Goal: Information Seeking & Learning: Learn about a topic

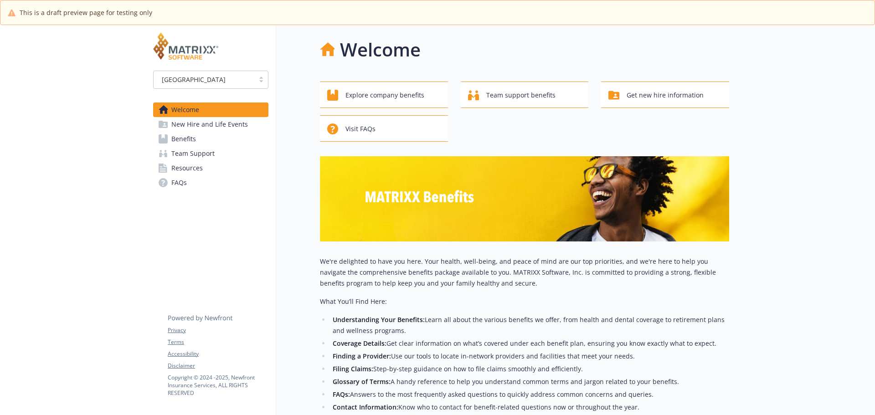
click at [182, 138] on span "Benefits" at bounding box center [183, 139] width 25 height 15
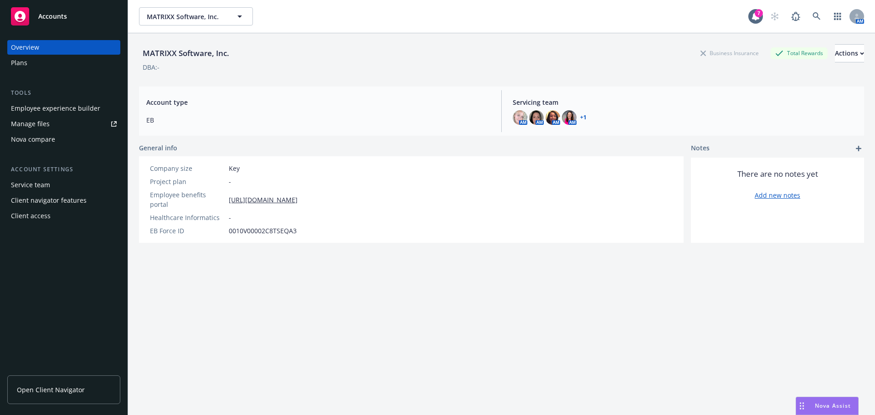
click at [53, 107] on div "Employee experience builder" at bounding box center [55, 108] width 89 height 15
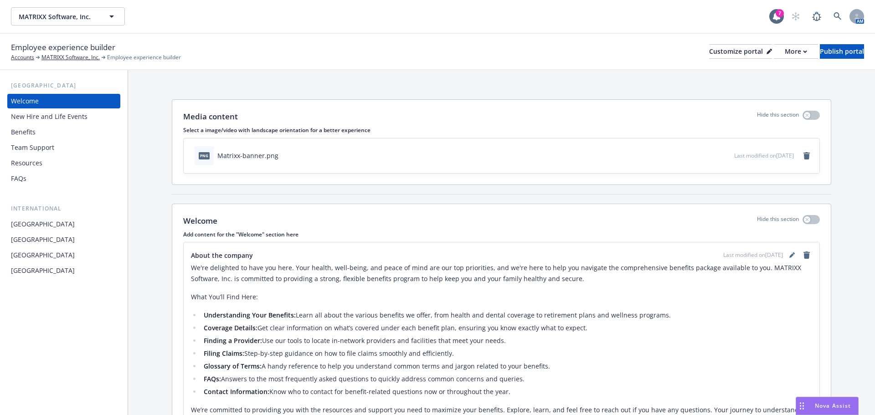
click at [27, 136] on div "Benefits" at bounding box center [23, 132] width 25 height 15
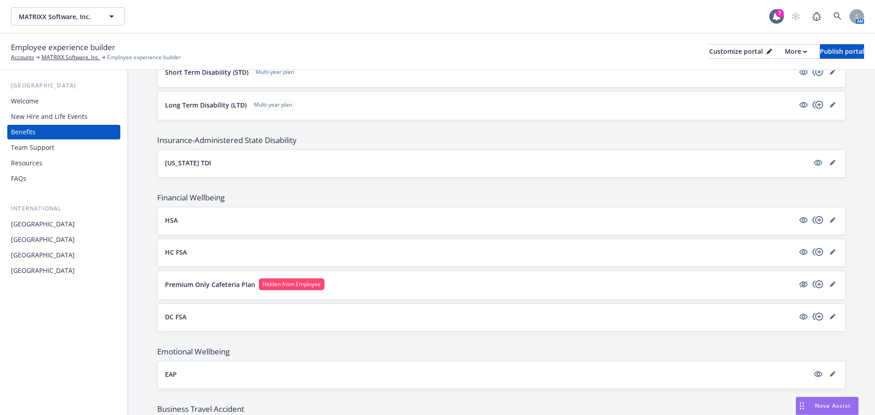
scroll to position [684, 0]
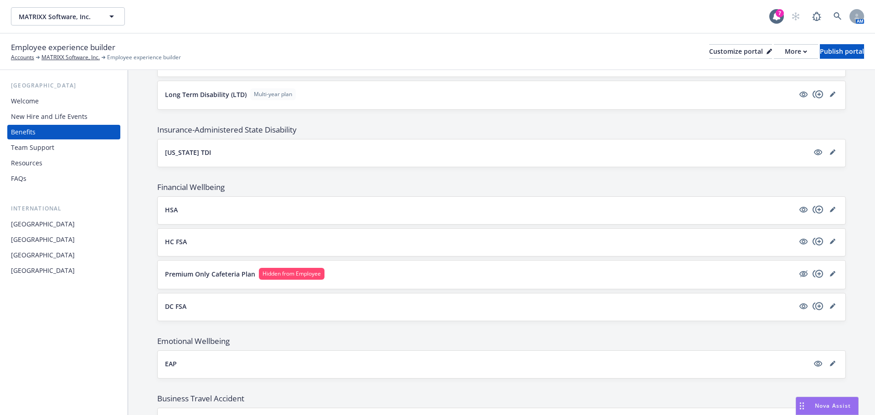
click at [352, 276] on button "Premium Only Cafeteria Plan Hidden from Employee" at bounding box center [479, 274] width 629 height 12
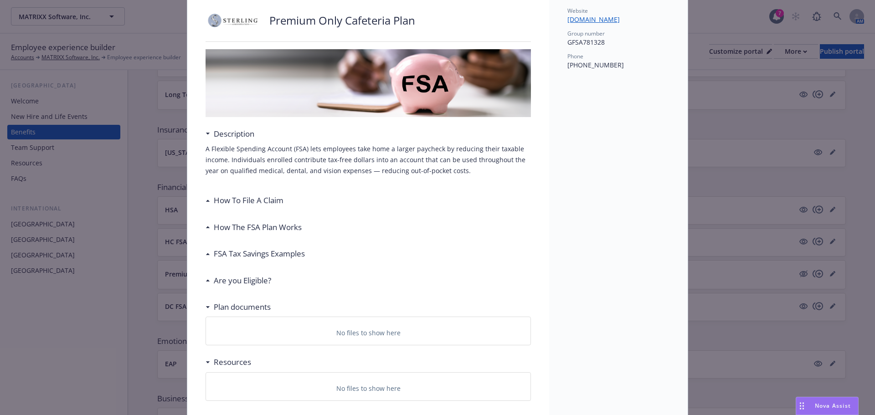
scroll to position [100, 0]
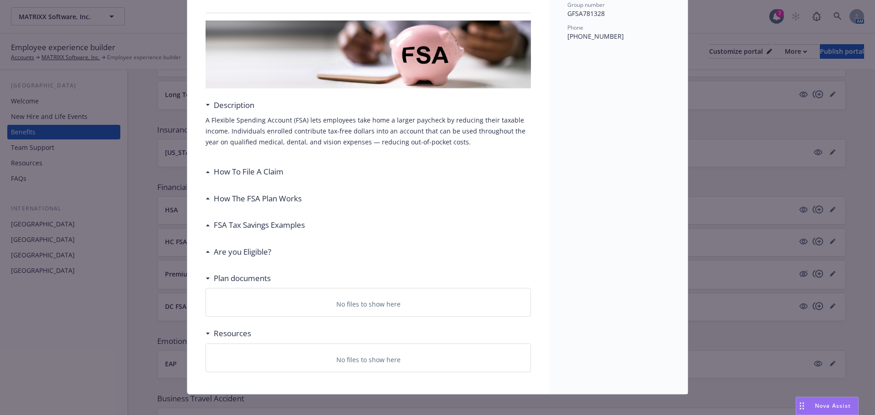
click at [261, 172] on h3 "How To File A Claim" at bounding box center [249, 172] width 70 height 12
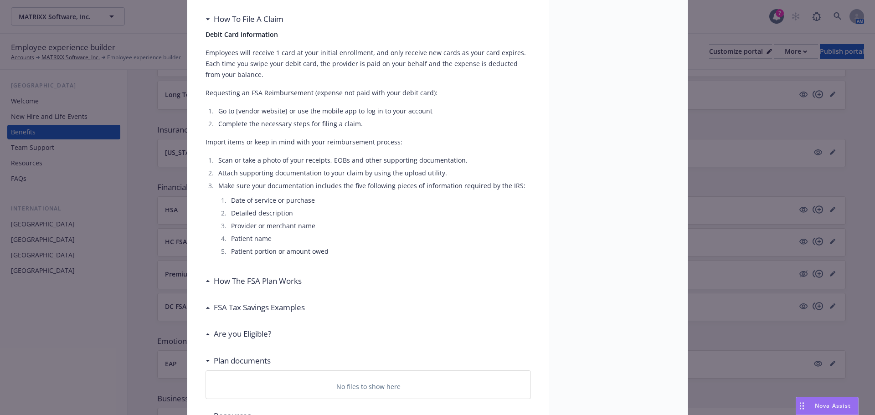
scroll to position [344, 0]
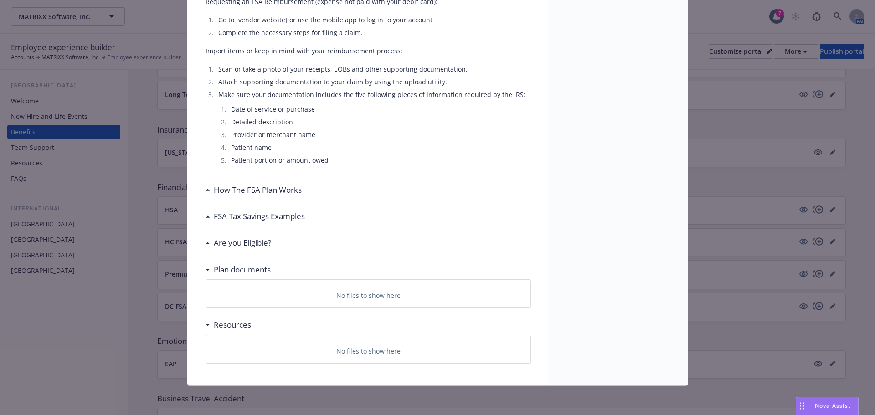
click at [278, 190] on h3 "How The FSA Plan Works" at bounding box center [258, 190] width 88 height 12
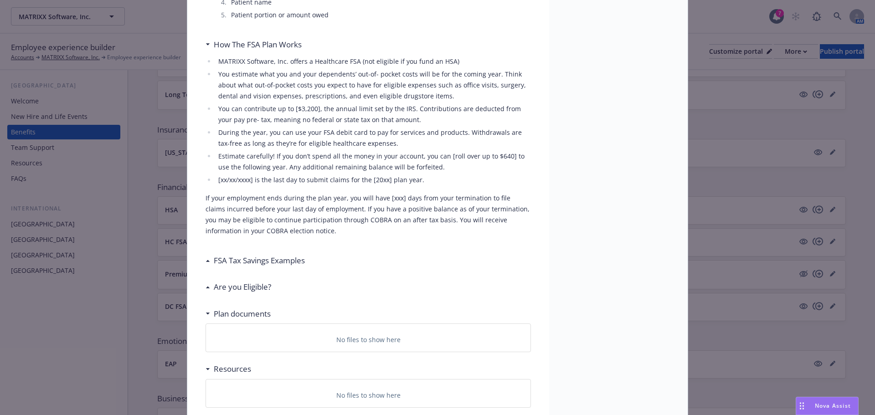
scroll to position [534, 0]
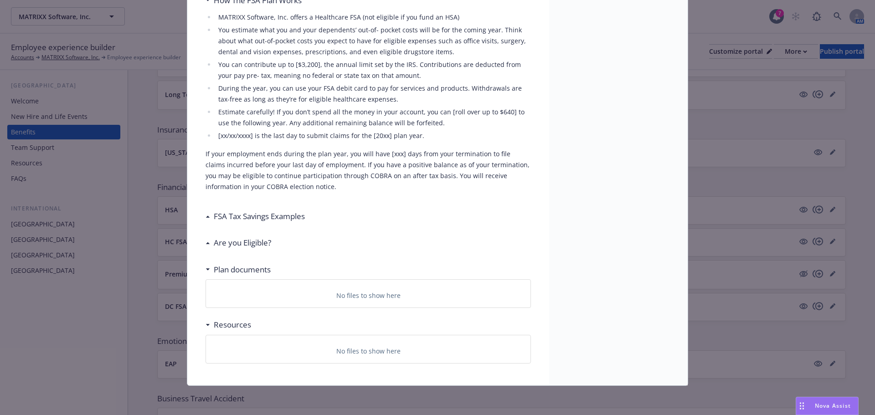
click at [264, 217] on h3 "FSA Tax Savings Examples" at bounding box center [259, 217] width 91 height 12
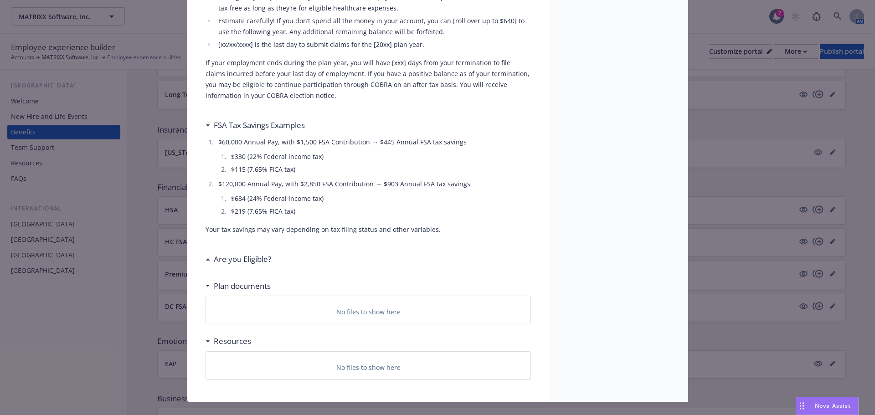
scroll to position [641, 0]
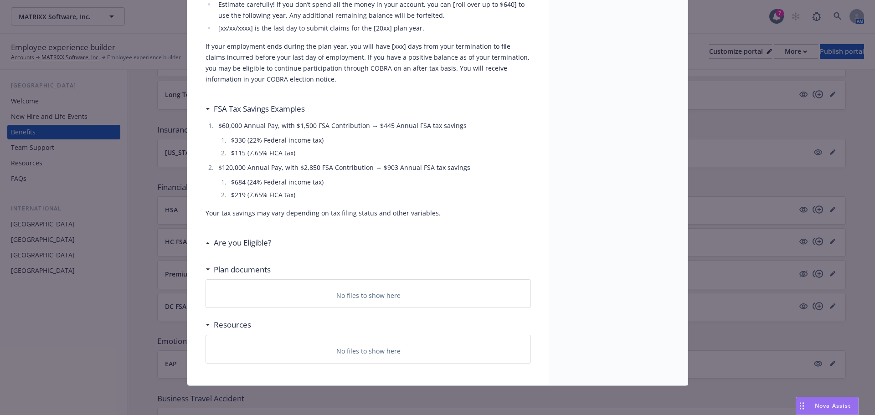
click at [256, 241] on h3 "Are you Eligible?" at bounding box center [242, 243] width 57 height 12
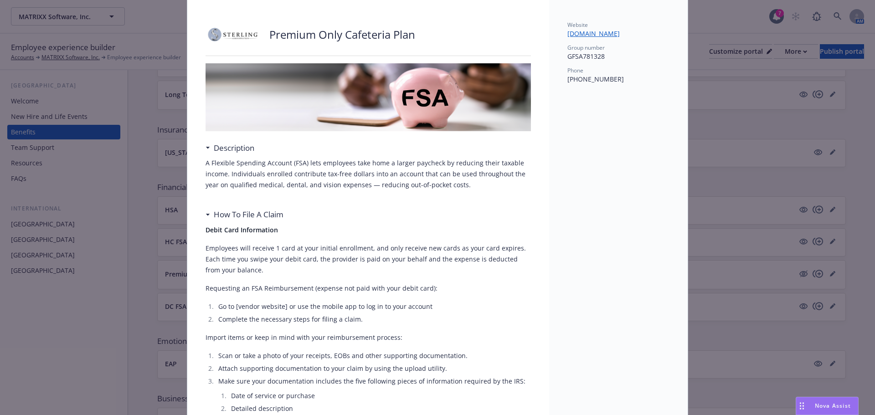
scroll to position [0, 0]
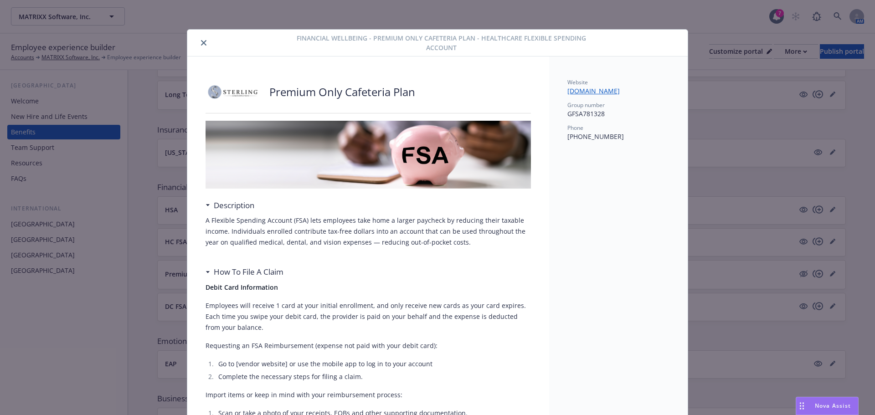
click at [201, 44] on icon "close" at bounding box center [203, 42] width 5 height 5
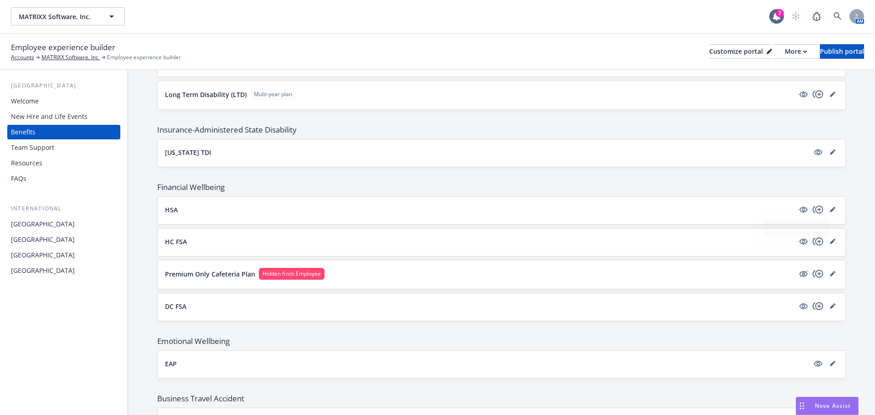
click at [744, 244] on button "HC FSA" at bounding box center [479, 242] width 629 height 10
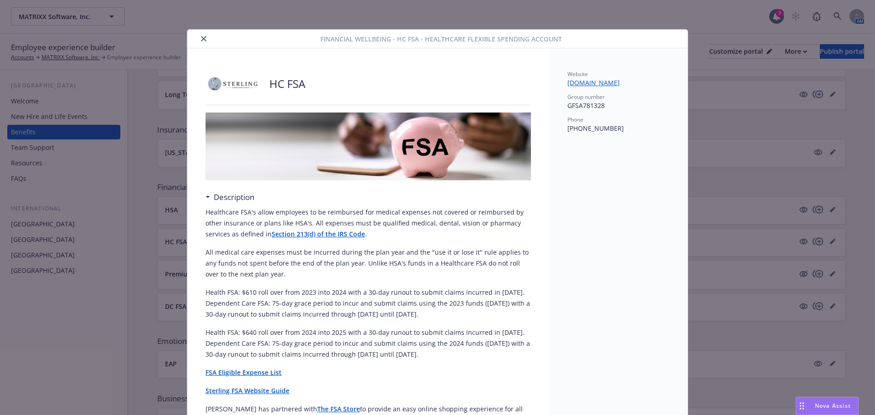
click at [198, 39] on button "close" at bounding box center [203, 38] width 11 height 11
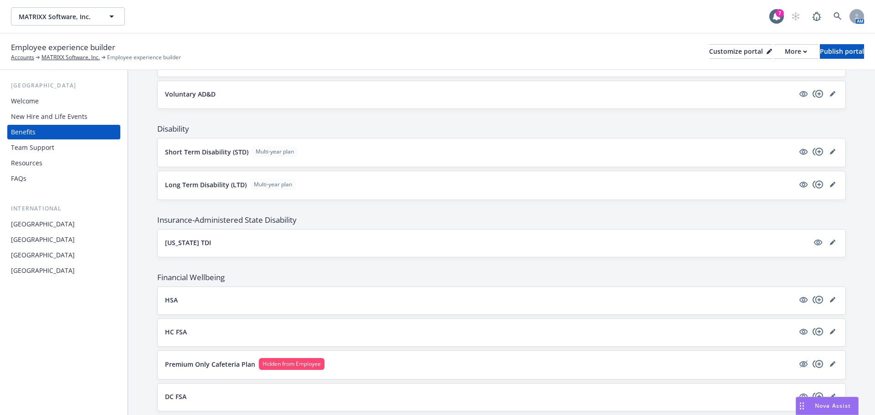
scroll to position [592, 0]
